Goal: Task Accomplishment & Management: Manage account settings

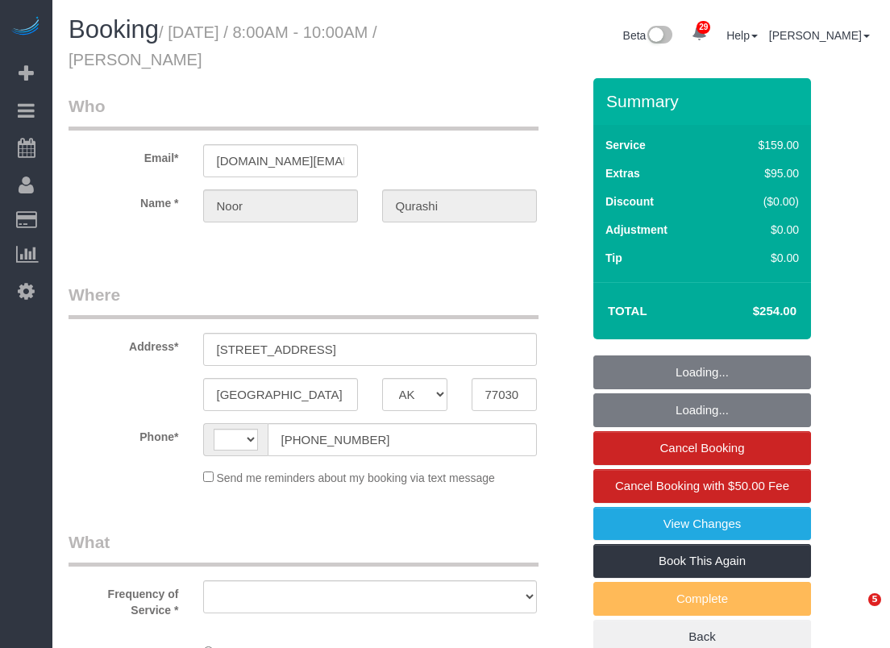
select select "[GEOGRAPHIC_DATA]"
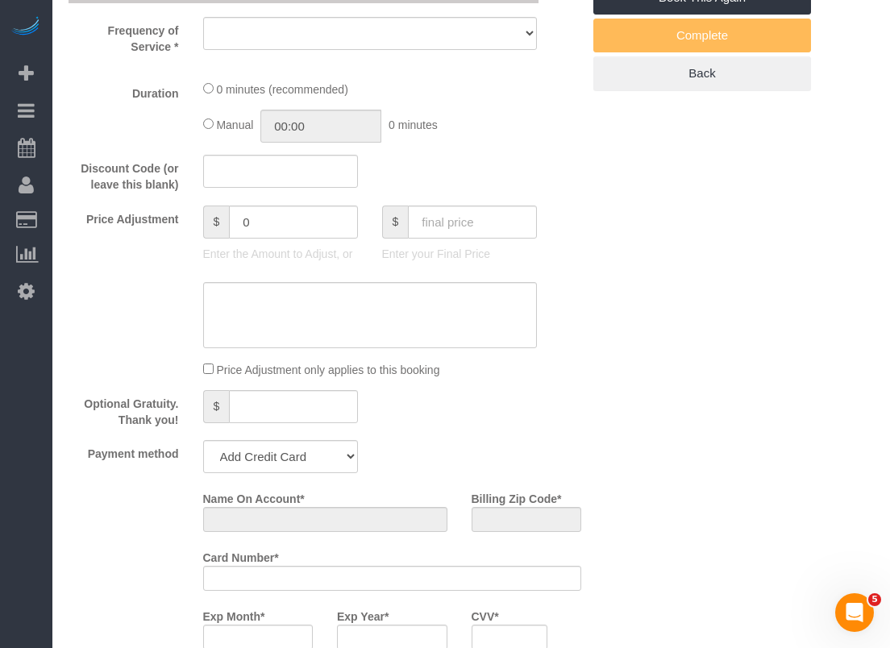
select select "string:[GEOGRAPHIC_DATA]"
select select "object:783"
select select "string:fspay-d85766bc-32c0-4ef5-926c-785fbea0561d"
select select "spot1"
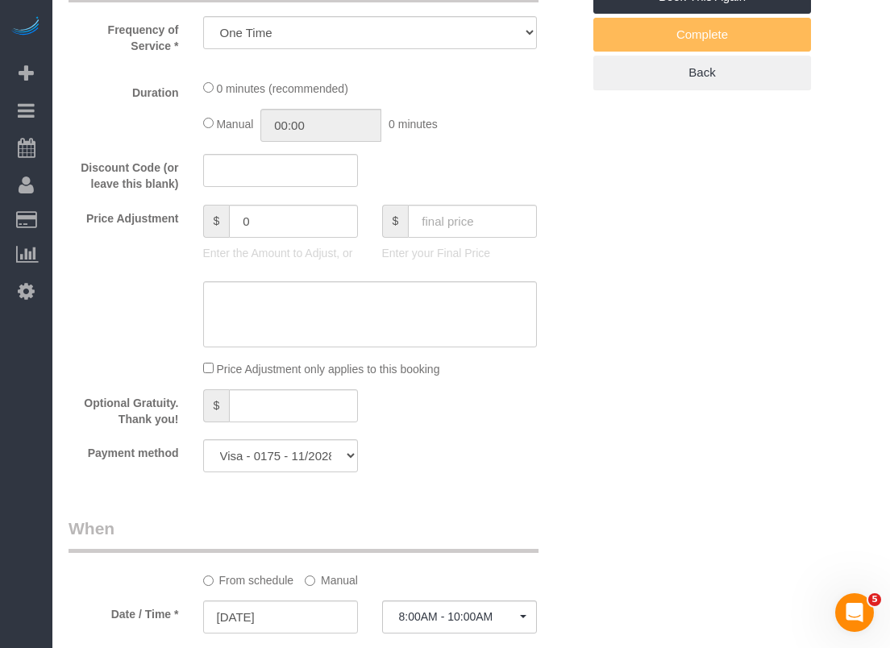
select select "object:1105"
select select "3"
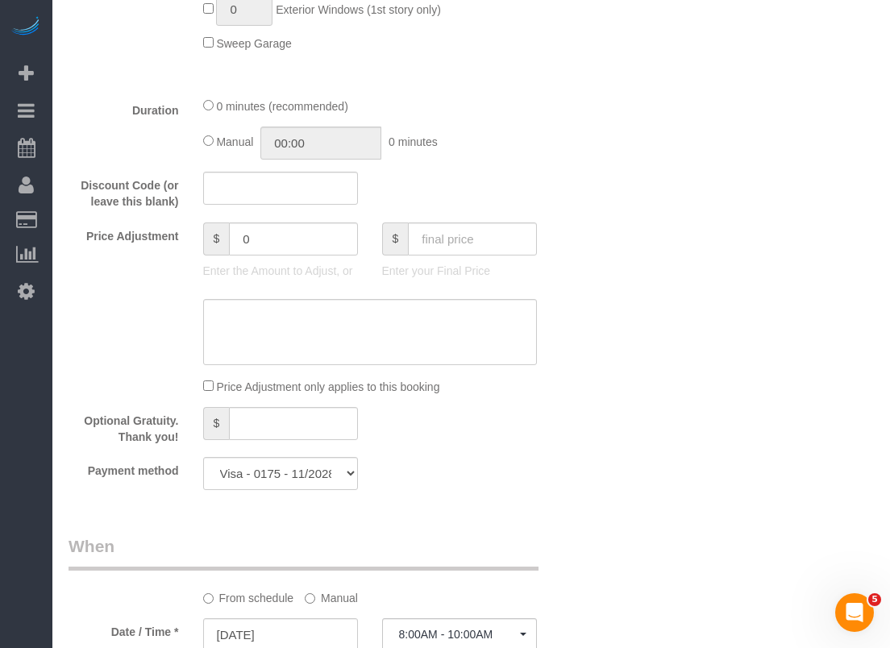
scroll to position [1129, 0]
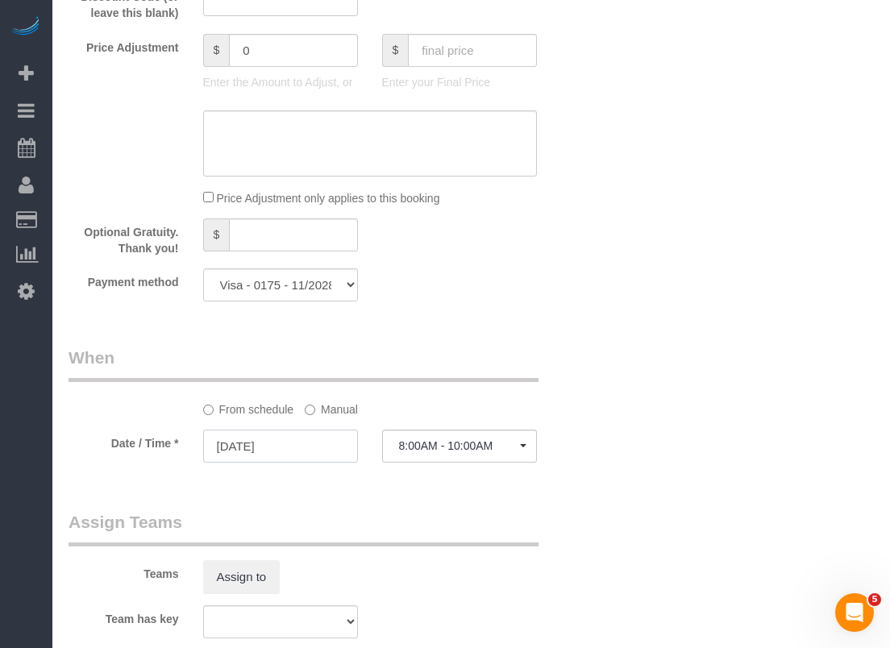
click at [284, 438] on input "[DATE]" at bounding box center [280, 446] width 155 height 33
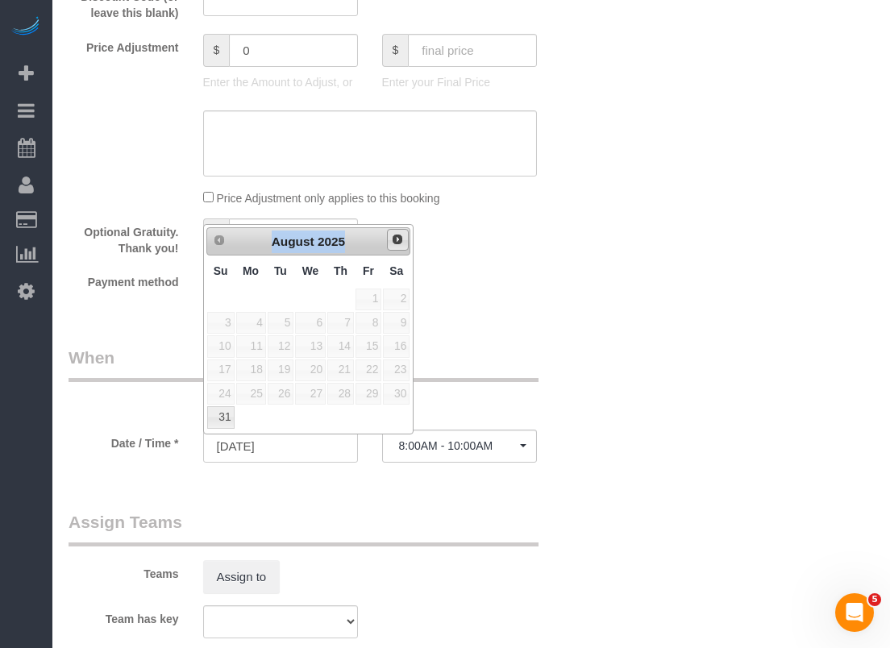
drag, startPoint x: 395, startPoint y: 236, endPoint x: 410, endPoint y: 239, distance: 14.7
click at [410, 239] on div "Prev Next [DATE]" at bounding box center [308, 241] width 205 height 29
click at [396, 238] on span "Next" at bounding box center [397, 239] width 13 height 13
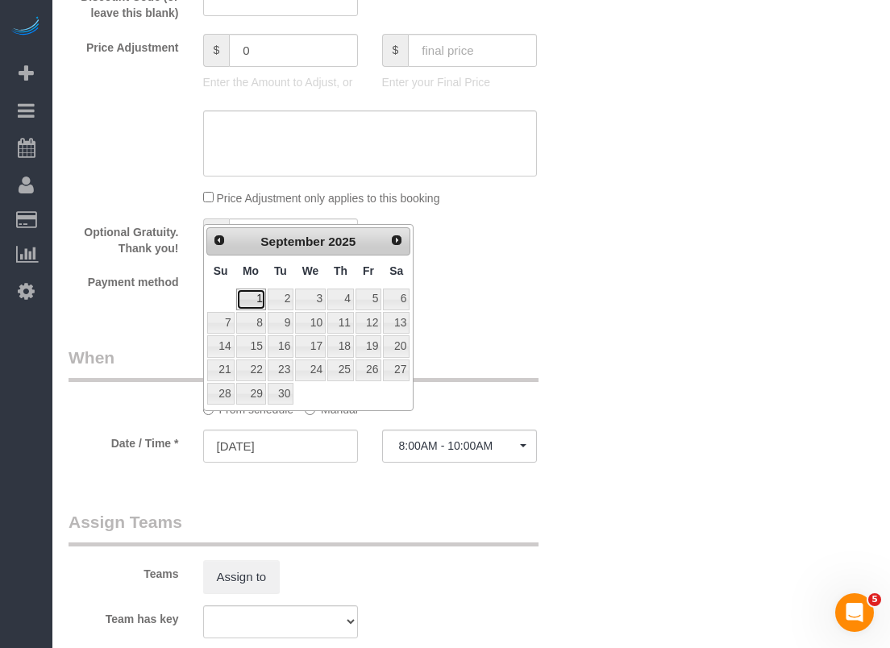
click at [255, 301] on link "1" at bounding box center [251, 300] width 30 height 22
type input "[DATE]"
select select "spot7"
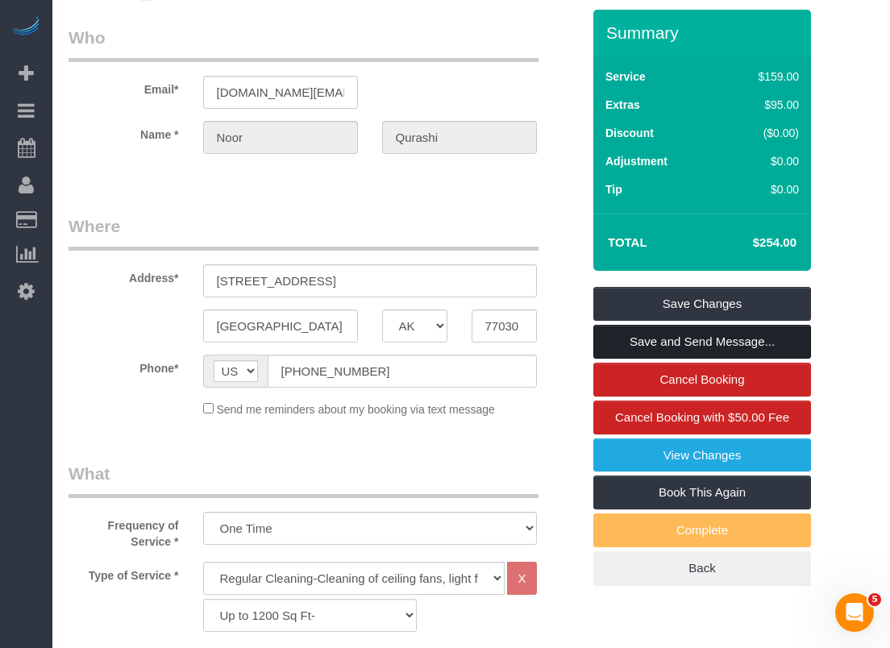
scroll to position [0, 0]
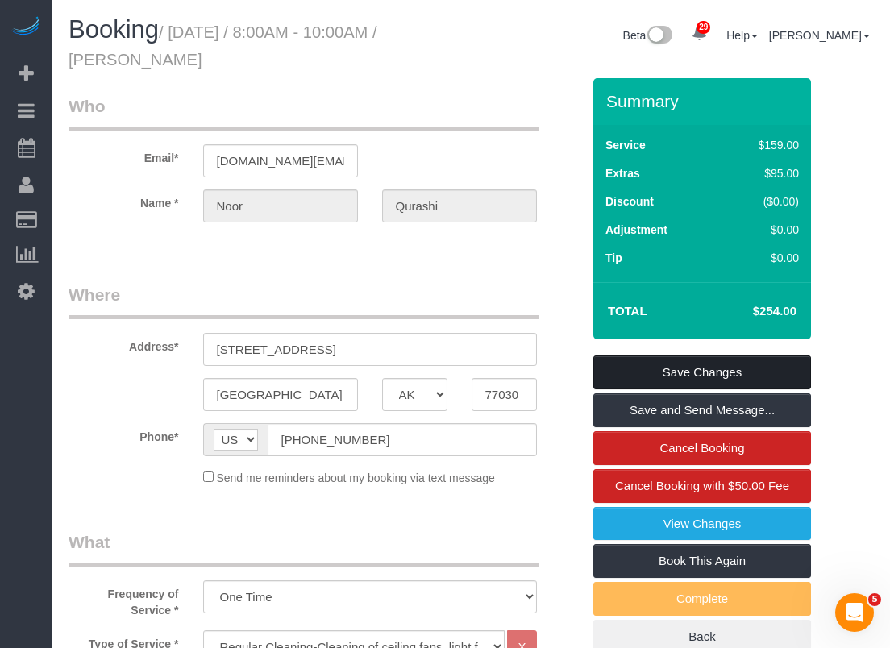
click at [623, 363] on link "Save Changes" at bounding box center [703, 373] width 218 height 34
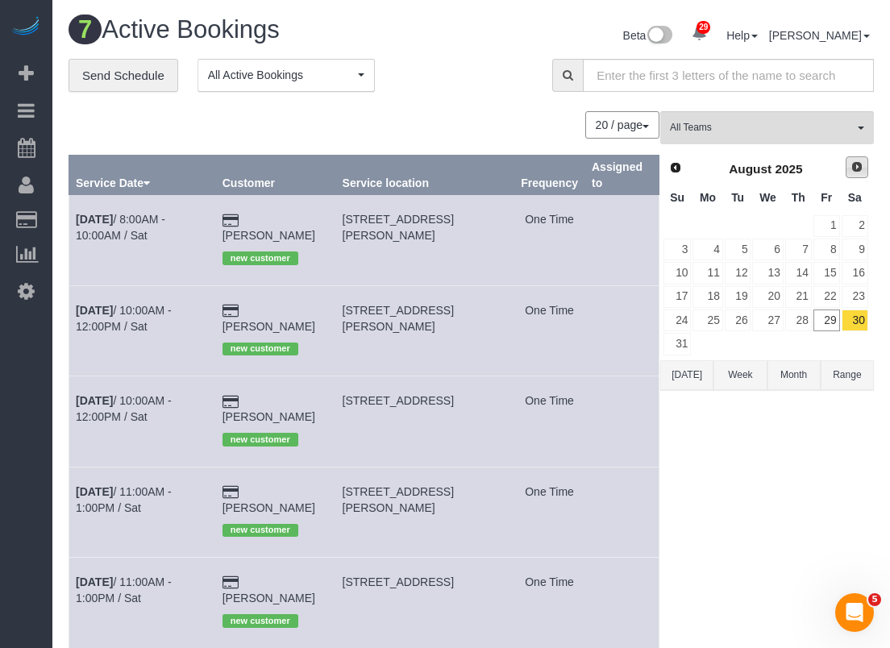
click at [860, 170] on span "Next" at bounding box center [857, 166] width 13 height 13
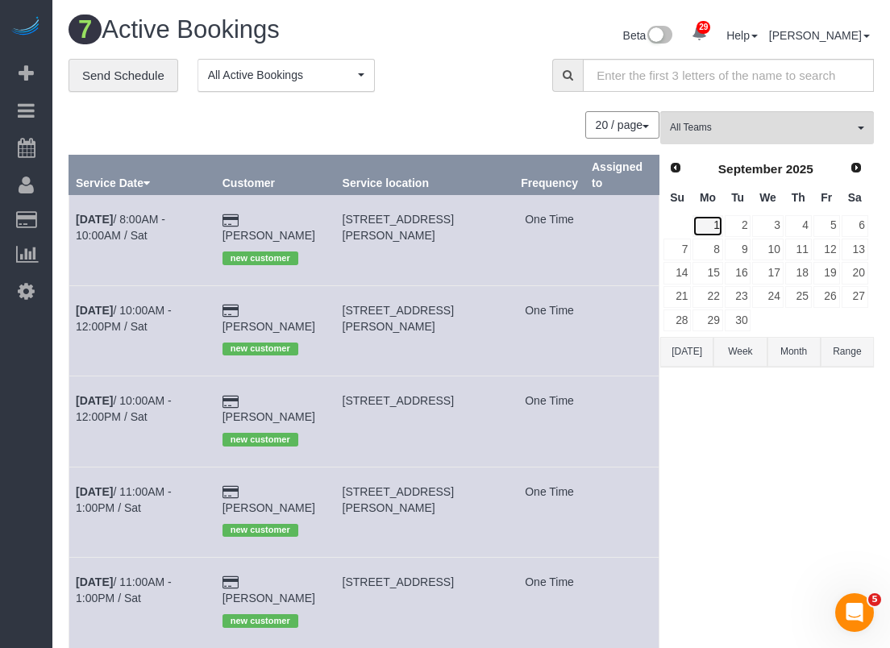
click at [710, 221] on link "1" at bounding box center [708, 226] width 30 height 22
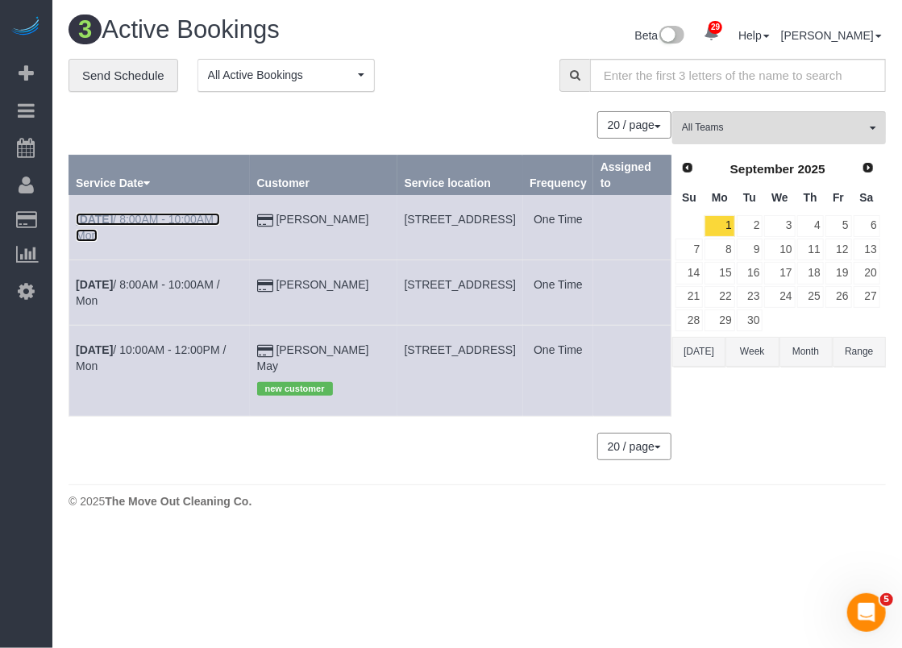
click at [192, 223] on link "[DATE] 8:00AM - 10:00AM / Mon" at bounding box center [148, 227] width 144 height 29
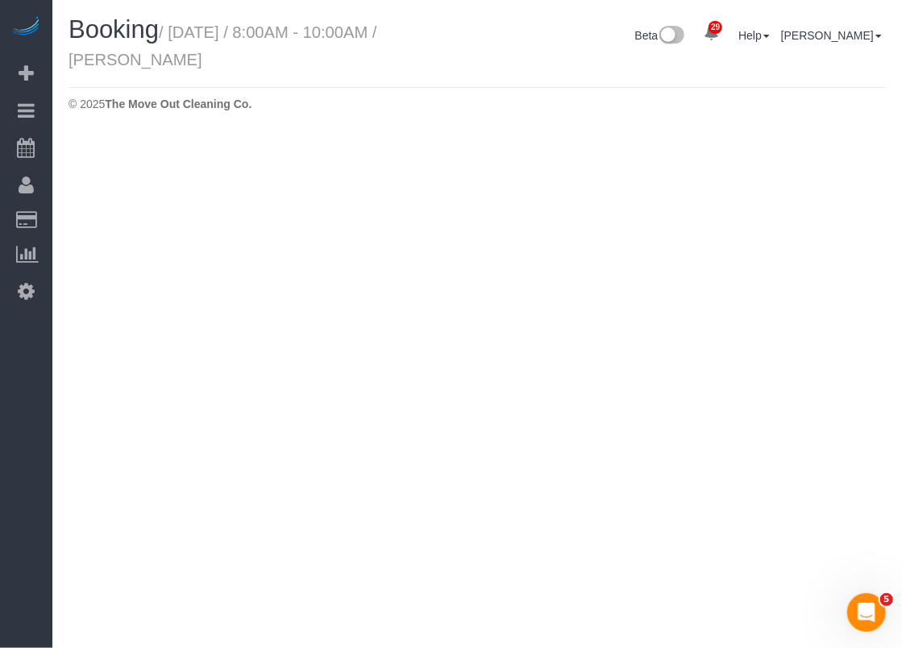
select select "[GEOGRAPHIC_DATA]"
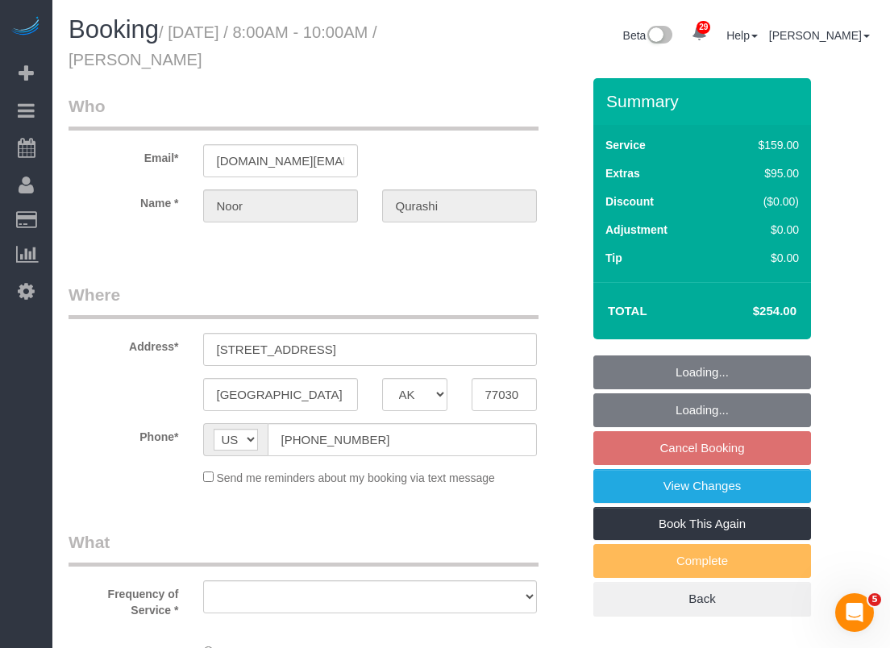
select select "string:fspay-d85766bc-32c0-4ef5-926c-785fbea0561d"
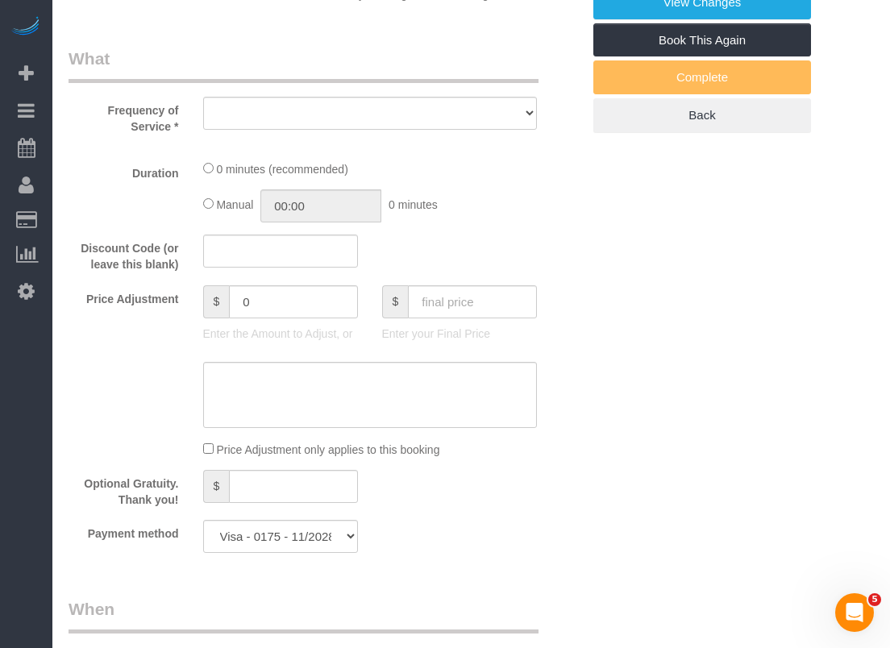
select select "object:1651"
select select "3"
select select "spot22"
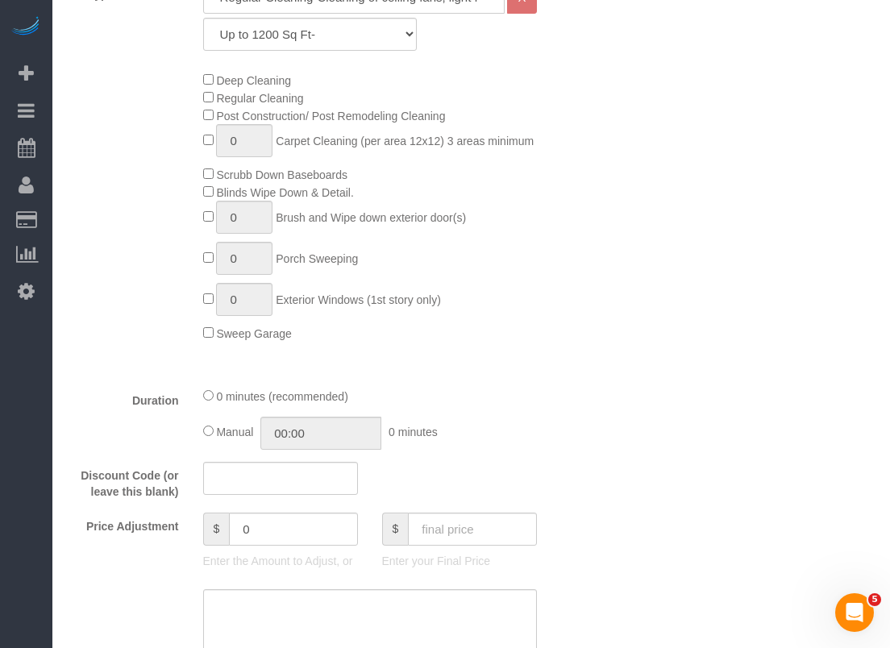
select select "object:1710"
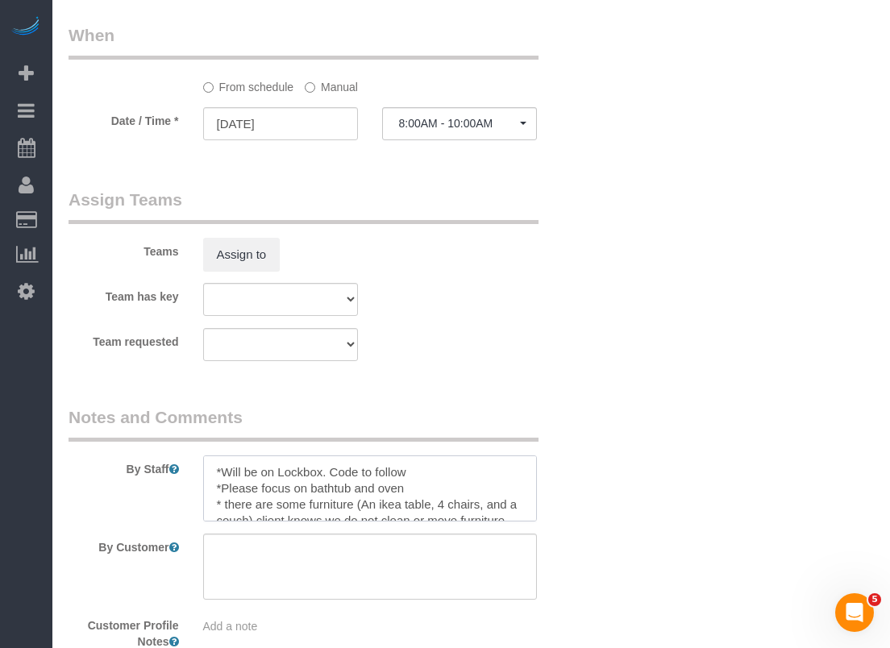
drag, startPoint x: 427, startPoint y: 473, endPoint x: 187, endPoint y: 473, distance: 240.3
click at [191, 473] on div at bounding box center [370, 489] width 358 height 66
paste textarea "Gate is #8225 Lockbox code is 3415"
click at [219, 468] on textarea at bounding box center [370, 489] width 334 height 66
click at [218, 491] on textarea at bounding box center [370, 489] width 334 height 66
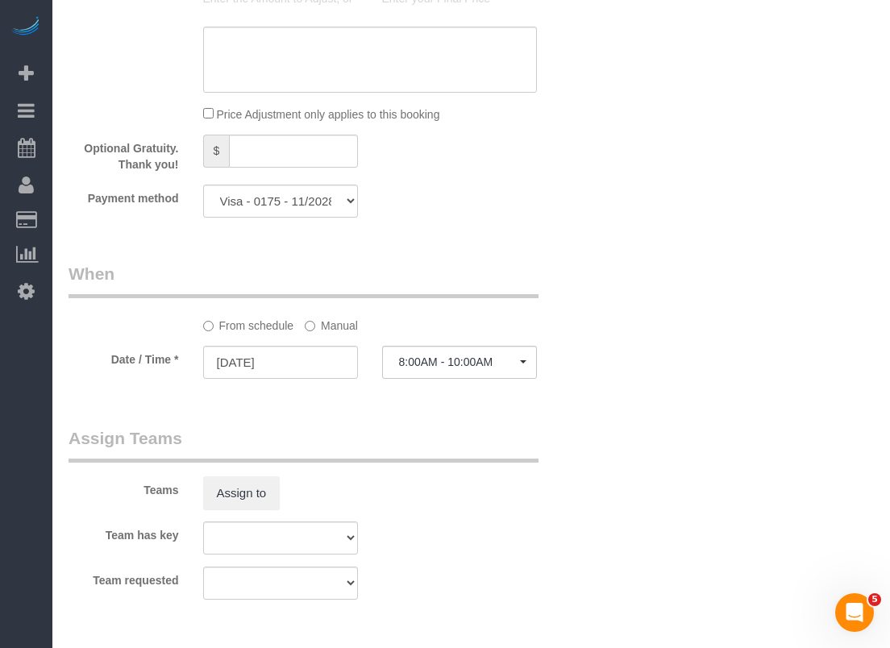
scroll to position [1210, 0]
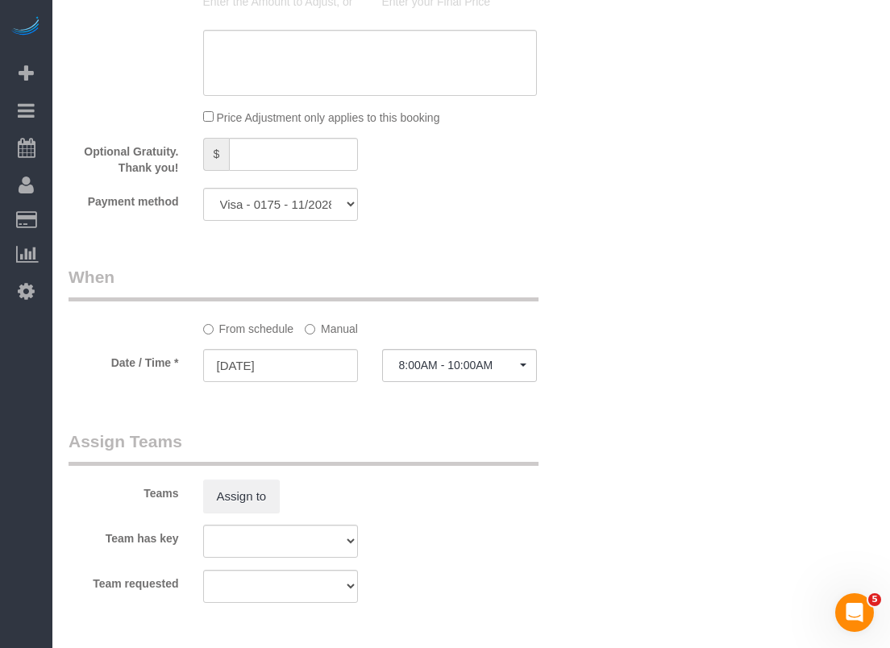
type textarea "*Gate is #8225 *Lockbox code is 3415 *Please focus on bathtub and oven * there …"
click at [269, 352] on input "[DATE]" at bounding box center [280, 365] width 155 height 33
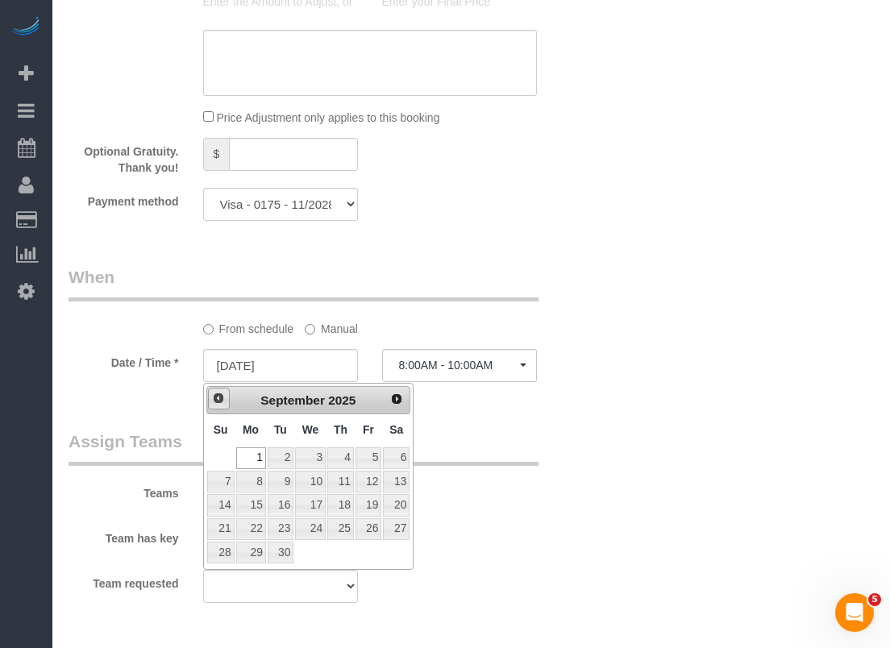
click at [212, 397] on span "Prev" at bounding box center [218, 398] width 13 height 13
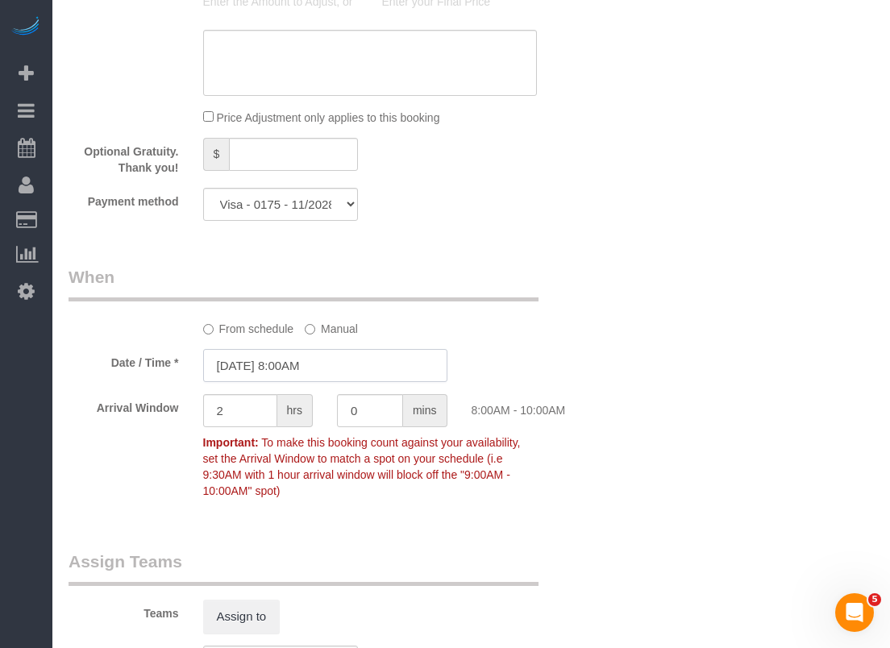
click at [320, 364] on input "[DATE] 8:00AM" at bounding box center [325, 365] width 244 height 33
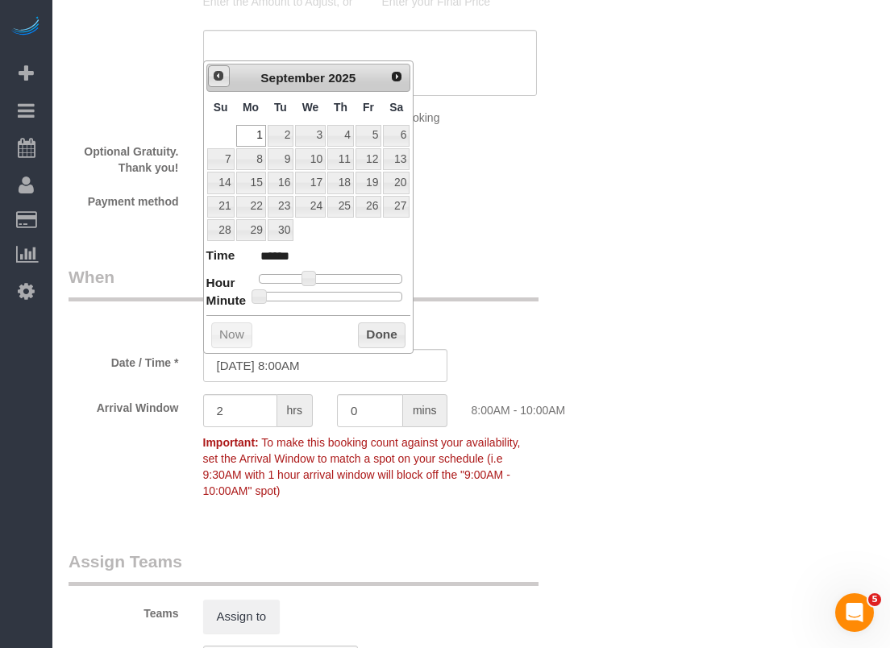
click at [223, 77] on span "Prev" at bounding box center [218, 75] width 13 height 13
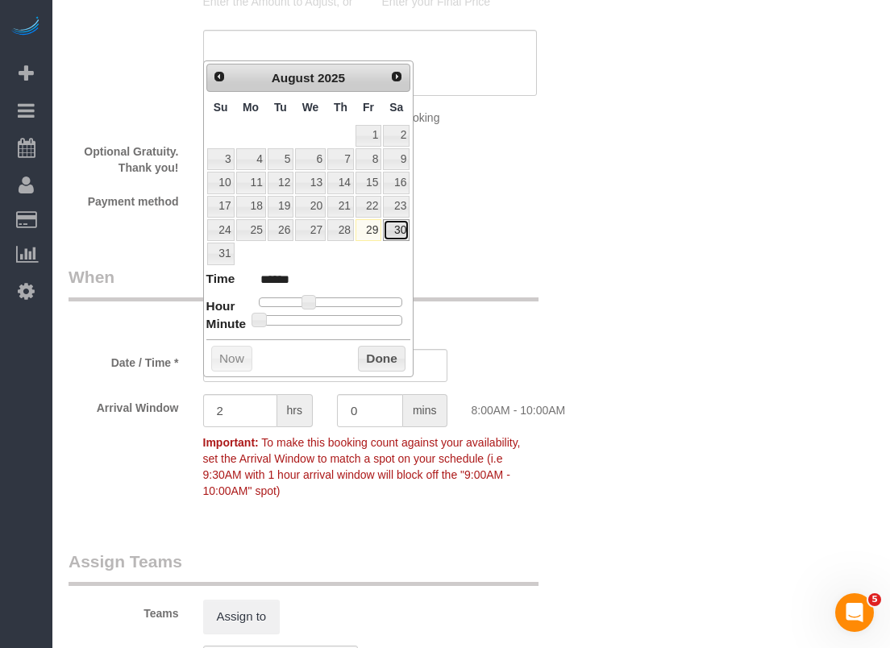
click at [396, 227] on link "30" at bounding box center [396, 230] width 27 height 22
type input "[DATE] 8:00AM"
click at [372, 348] on button "Done" at bounding box center [382, 359] width 48 height 26
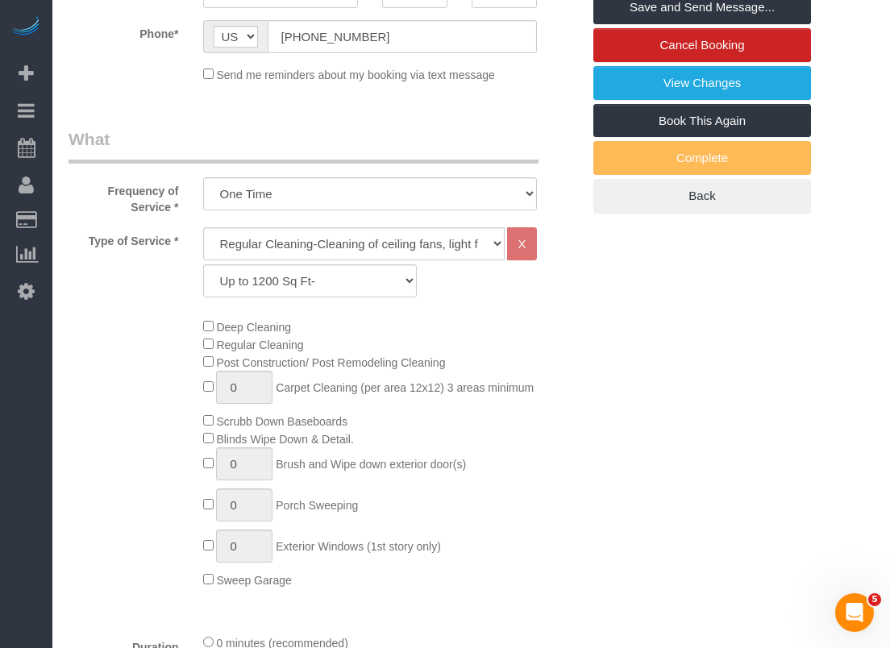
scroll to position [0, 0]
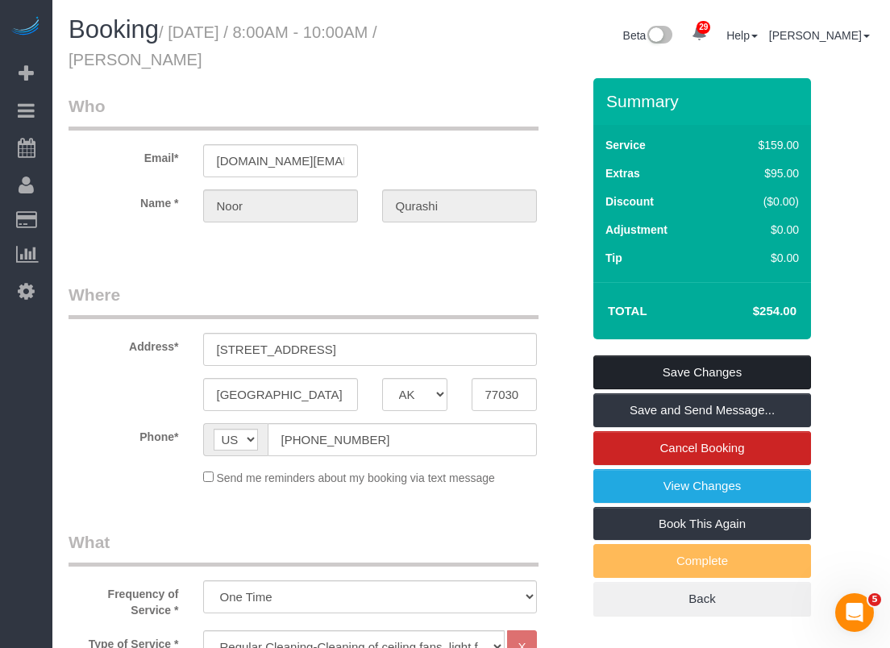
click at [789, 357] on link "Save Changes" at bounding box center [703, 373] width 218 height 34
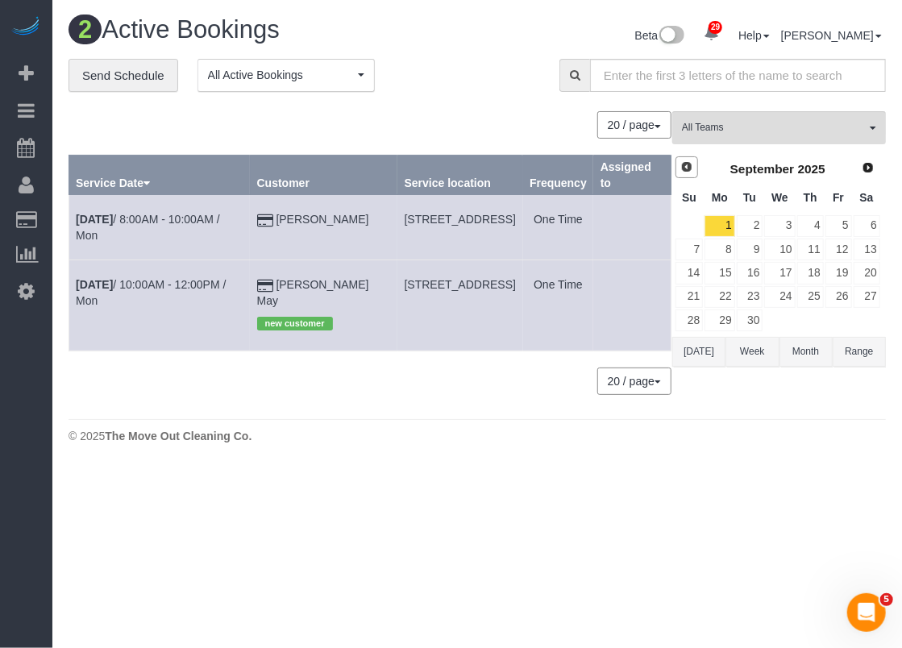
click at [682, 172] on link "Prev" at bounding box center [687, 167] width 23 height 23
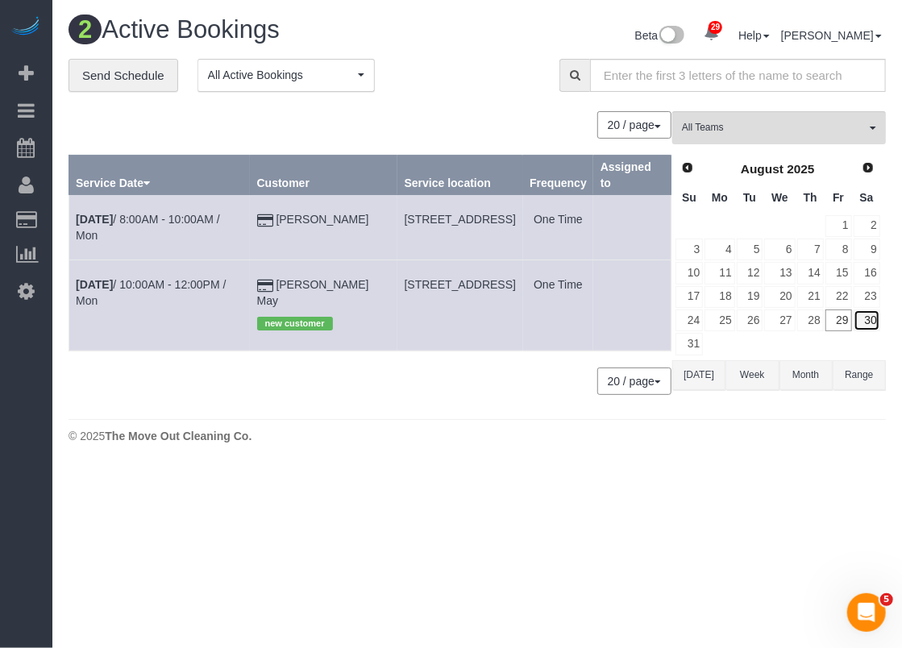
click at [867, 314] on link "30" at bounding box center [867, 321] width 27 height 22
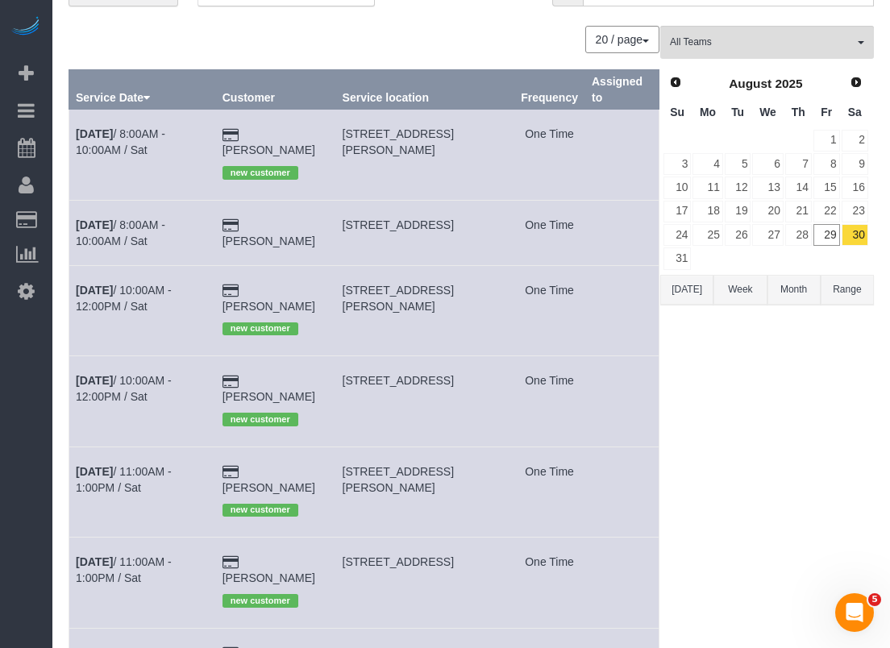
scroll to position [242, 0]
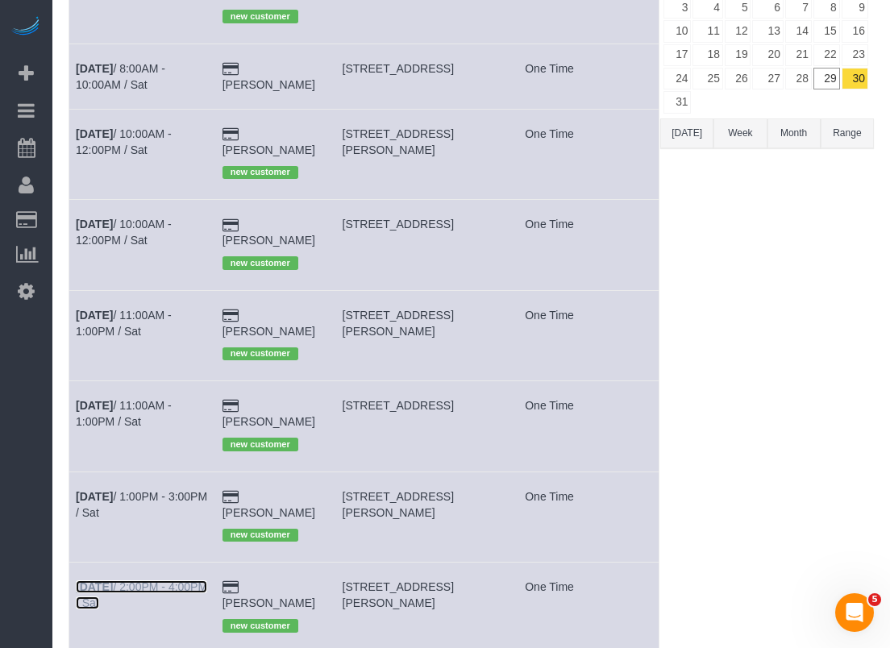
click at [161, 581] on link "[DATE] 2:00PM - 4:00PM / Sat" at bounding box center [141, 595] width 131 height 29
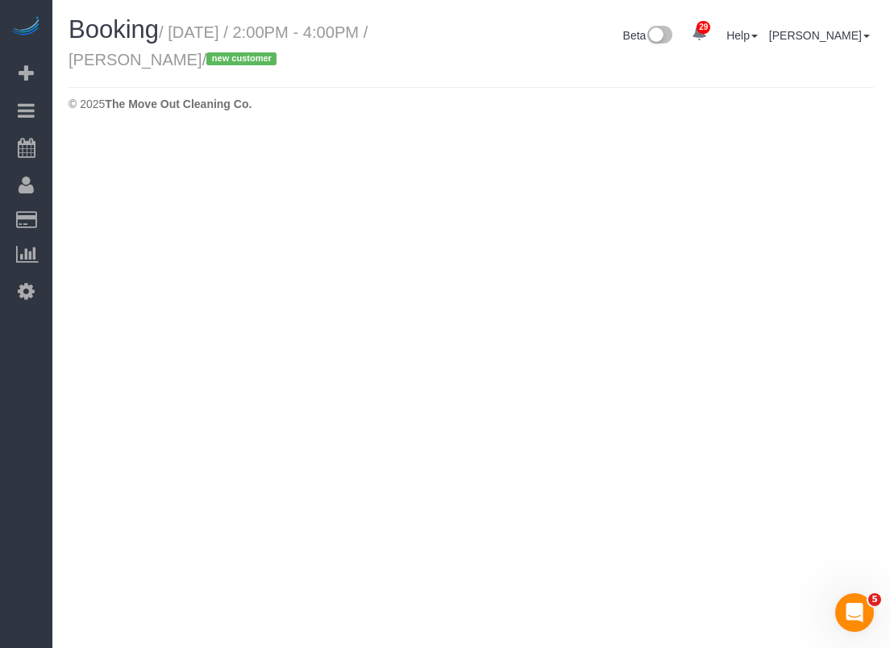
select select "[GEOGRAPHIC_DATA]"
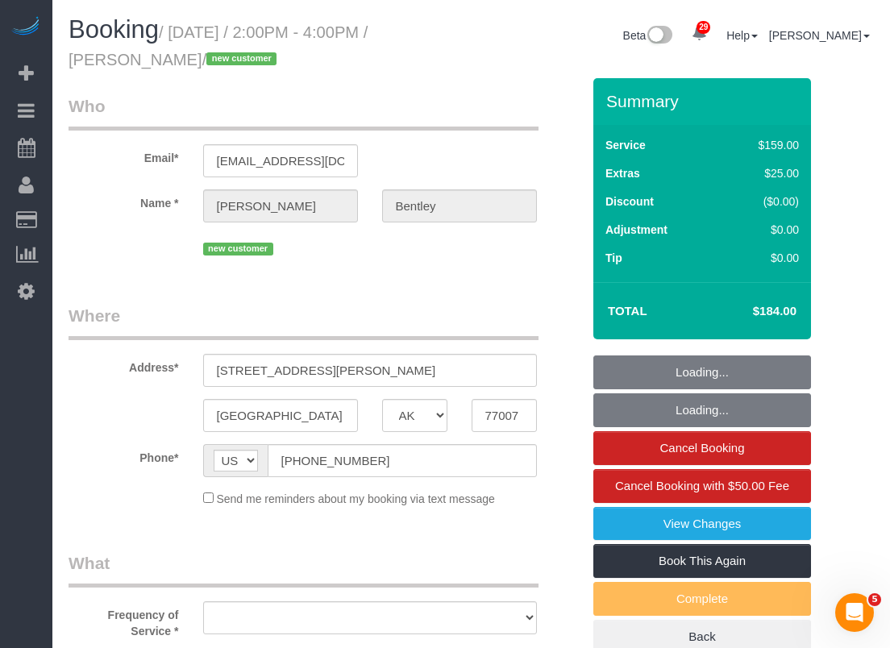
select select "string:fspay-ee0500f6-1864-4bcf-b754-c17281913f2b"
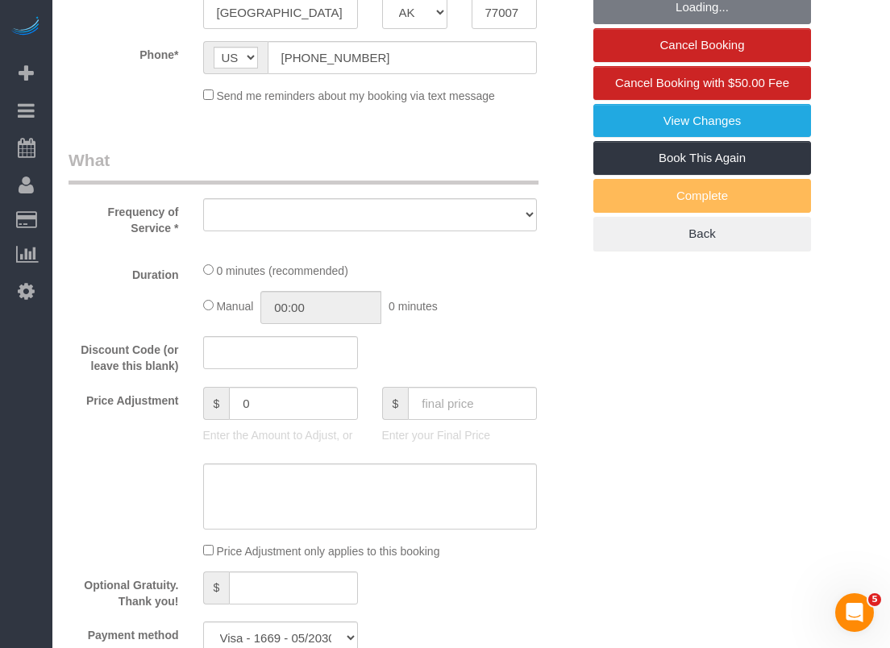
select select "spot47"
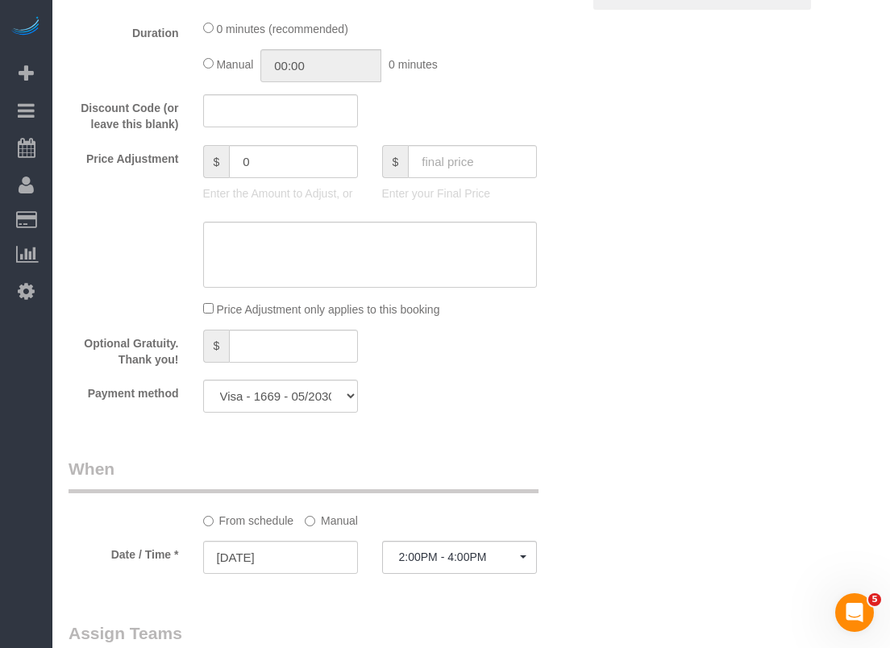
select select "object:2290"
select select "3"
select select "object:2349"
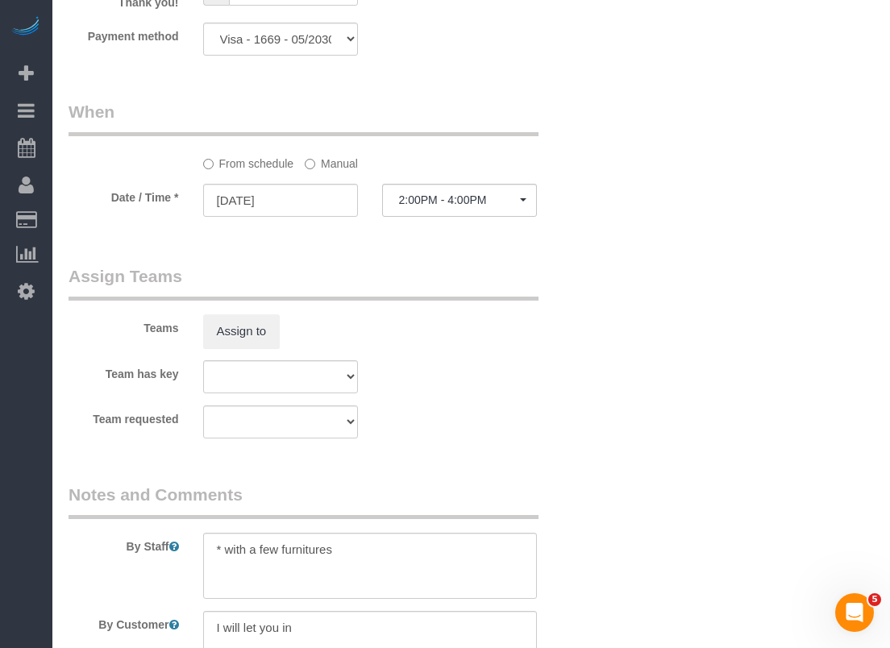
scroll to position [1202, 0]
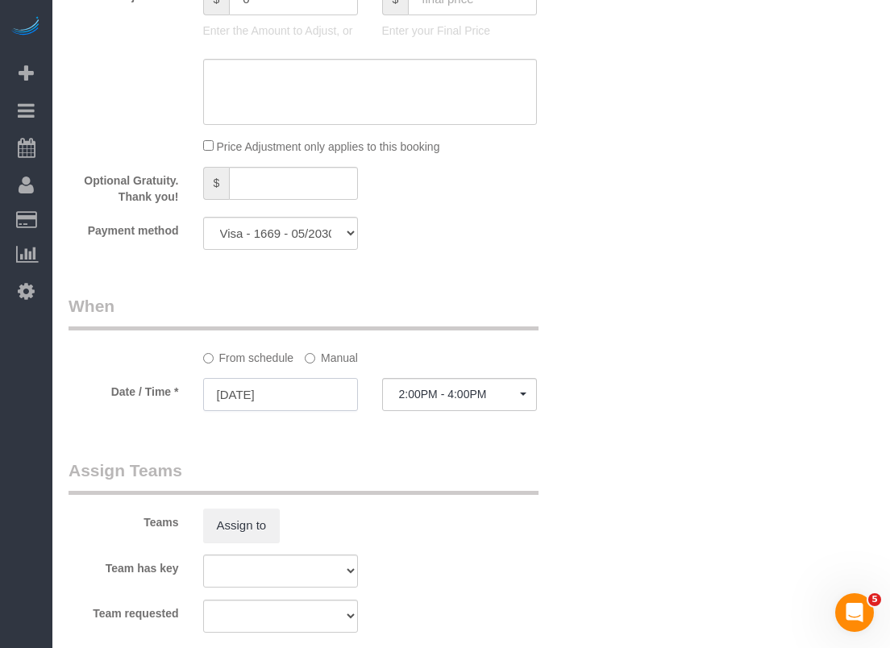
click at [329, 388] on input "[DATE]" at bounding box center [280, 394] width 155 height 33
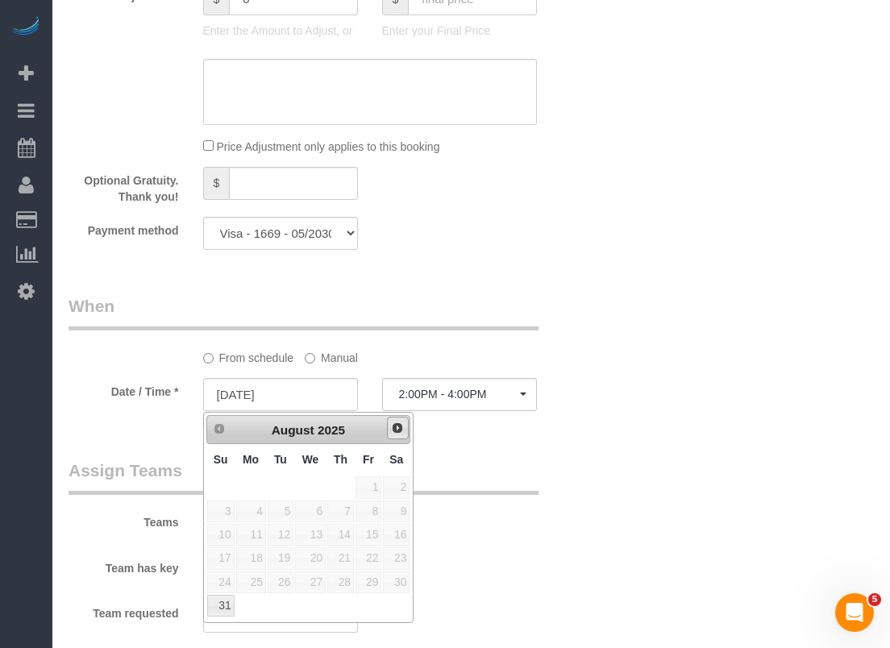
click at [391, 430] on link "Next" at bounding box center [398, 428] width 23 height 23
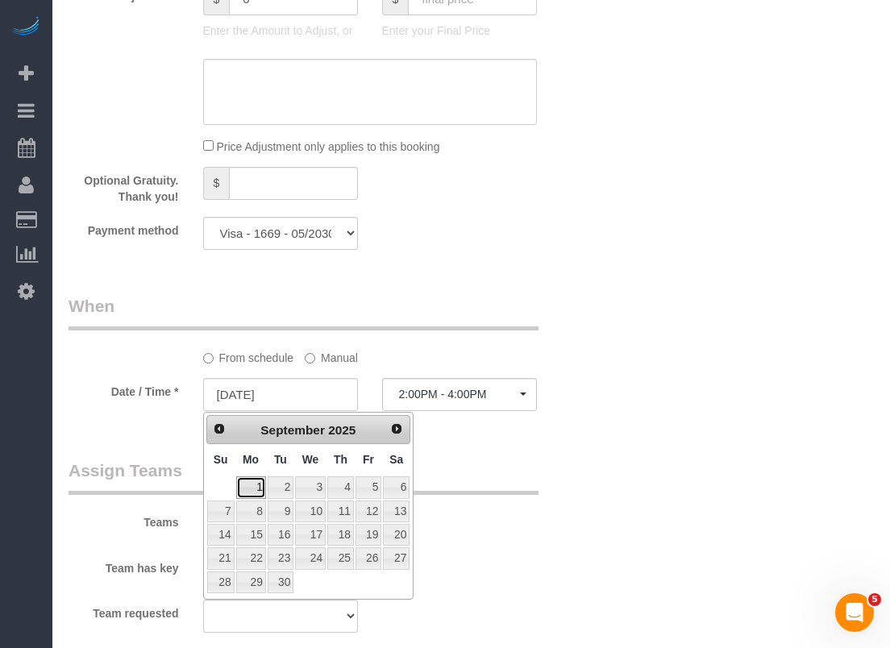
click at [262, 490] on link "1" at bounding box center [251, 488] width 30 height 22
type input "[DATE]"
select select "spot53"
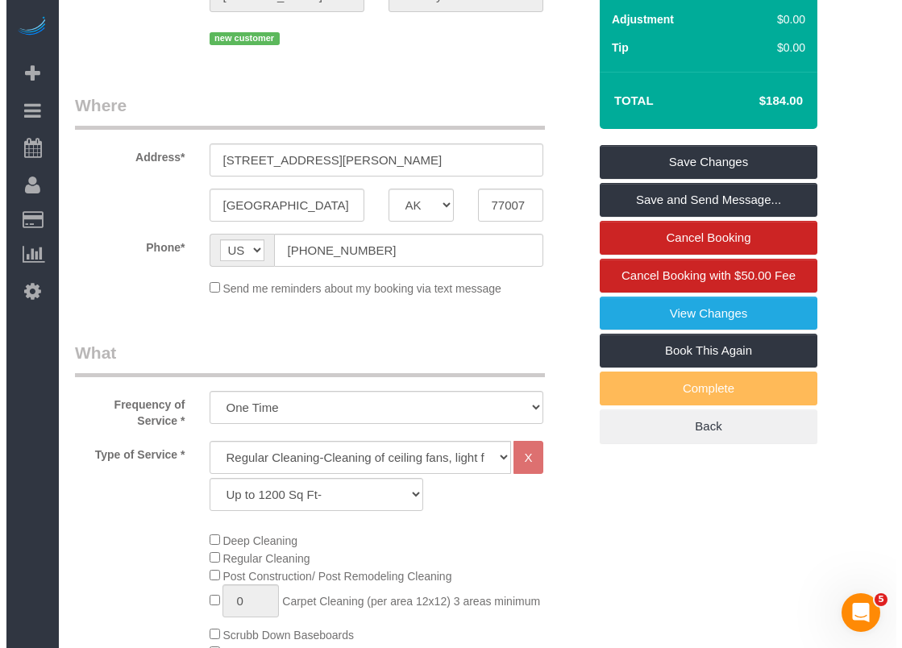
scroll to position [0, 0]
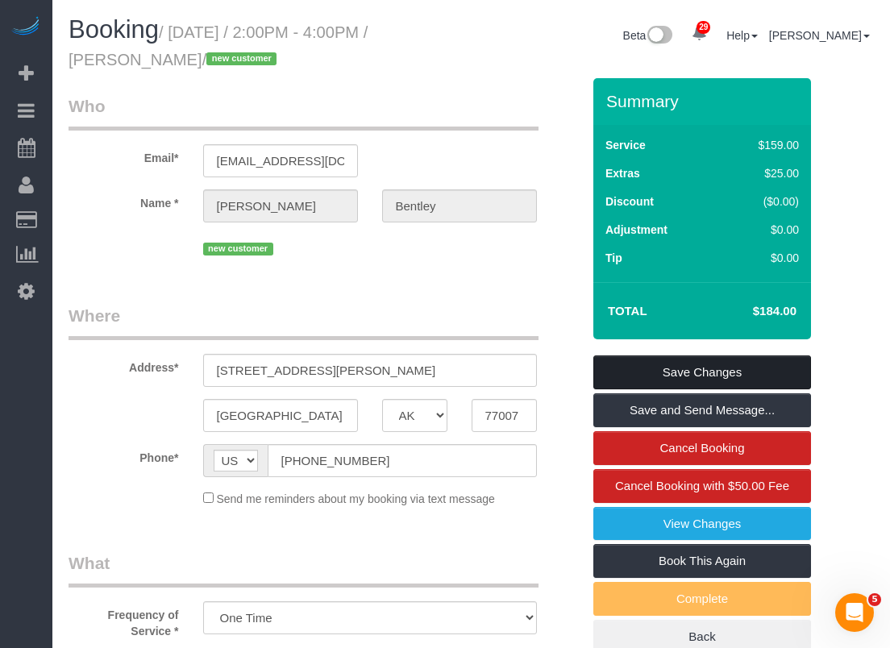
click at [648, 364] on link "Save Changes" at bounding box center [703, 373] width 218 height 34
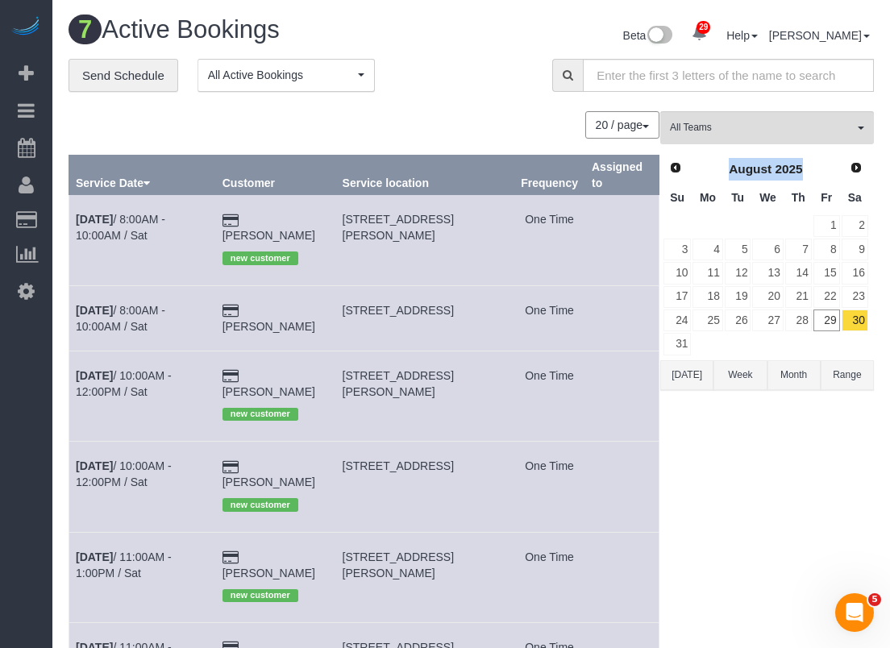
click at [846, 167] on link "Next" at bounding box center [856, 168] width 23 height 23
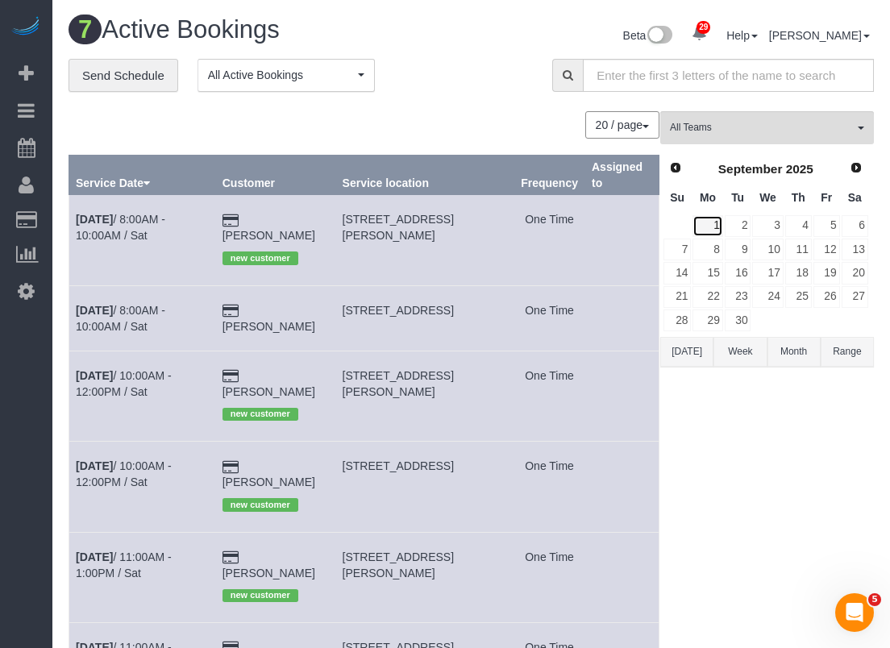
click at [711, 223] on link "1" at bounding box center [708, 226] width 30 height 22
